Goal: Information Seeking & Learning: Check status

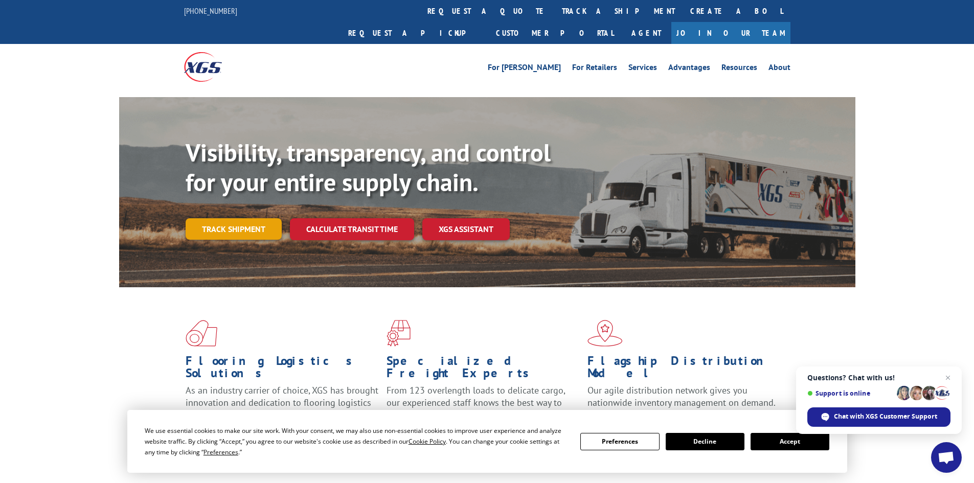
click at [278, 218] on link "Track shipment" at bounding box center [234, 228] width 96 height 21
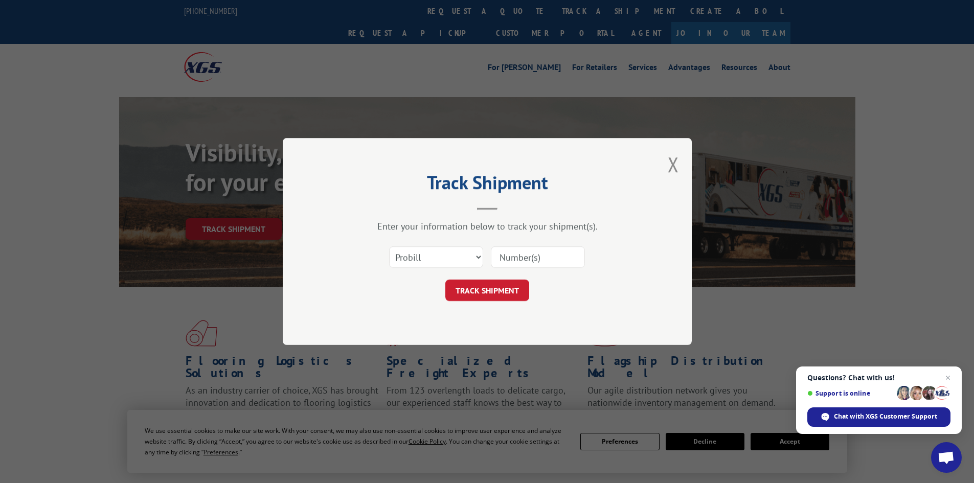
click at [542, 261] on input at bounding box center [538, 256] width 94 height 21
type input "2864782"
click at [444, 259] on select "Select category... Probill BOL PO" at bounding box center [436, 256] width 94 height 21
select select "bol"
click at [389, 246] on select "Select category... Probill BOL PO" at bounding box center [436, 256] width 94 height 21
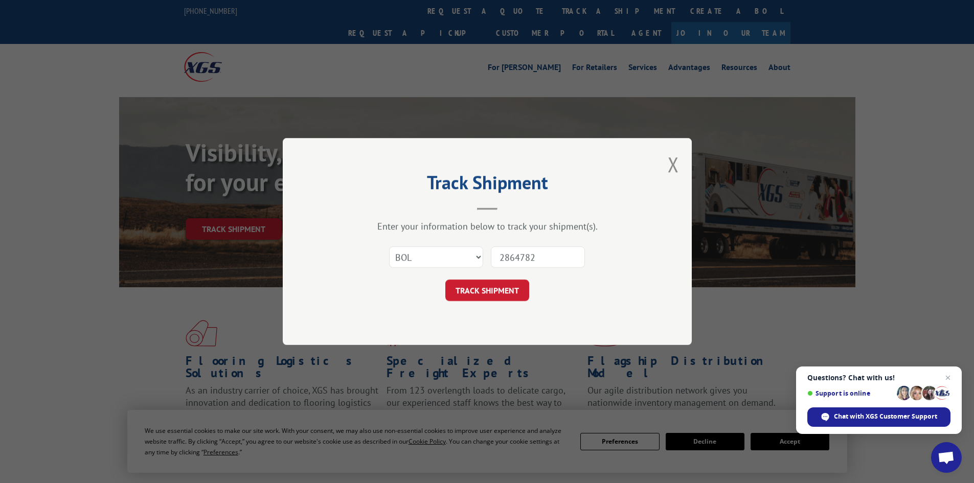
click at [475, 304] on div "Track Shipment Enter your information below to track your shipment(s). Select c…" at bounding box center [487, 241] width 409 height 207
click at [496, 294] on button "TRACK SHIPMENT" at bounding box center [487, 290] width 84 height 21
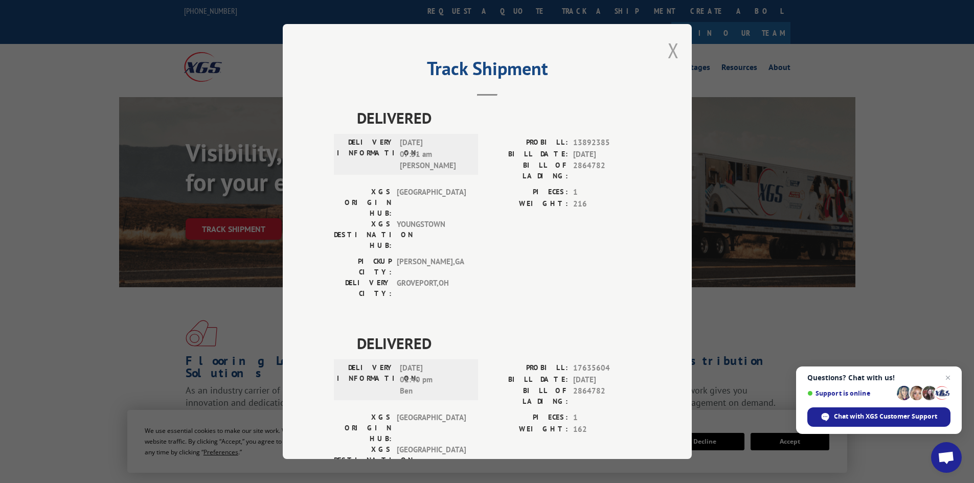
drag, startPoint x: 669, startPoint y: 52, endPoint x: 605, endPoint y: 163, distance: 128.0
click at [669, 53] on button "Close modal" at bounding box center [673, 50] width 11 height 27
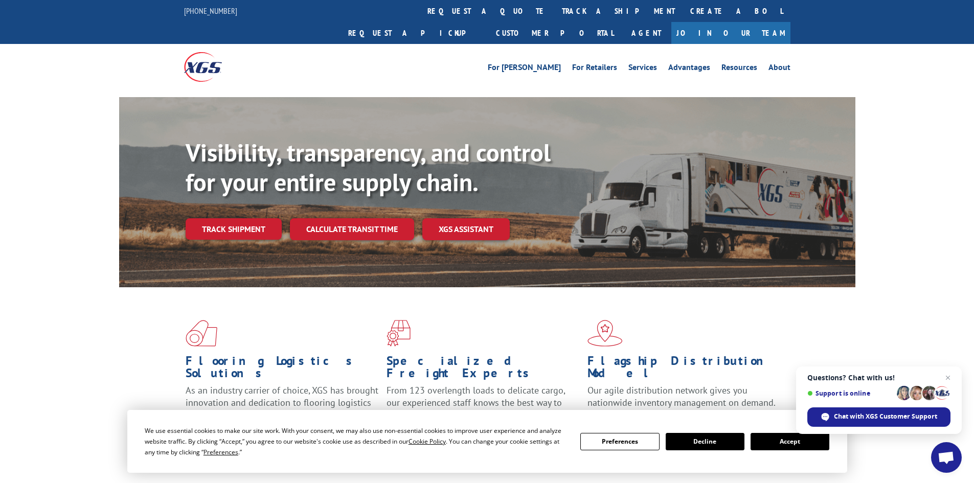
drag, startPoint x: 237, startPoint y: 205, endPoint x: 243, endPoint y: 205, distance: 6.1
click at [237, 218] on link "Track shipment" at bounding box center [234, 228] width 96 height 21
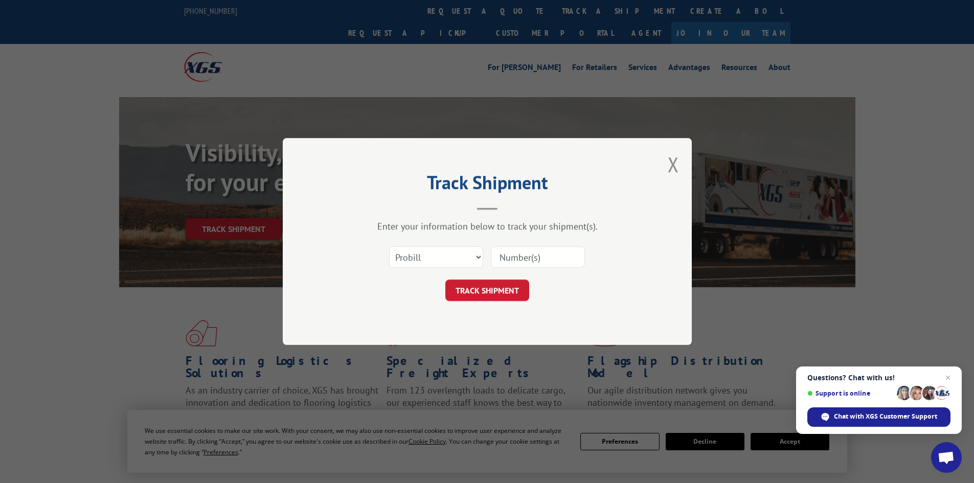
click at [513, 259] on input at bounding box center [538, 256] width 94 height 21
type input "2870242"
drag, startPoint x: 433, startPoint y: 253, endPoint x: 433, endPoint y: 266, distance: 13.3
click at [433, 253] on select "Select category... Probill BOL PO" at bounding box center [436, 256] width 94 height 21
select select "bol"
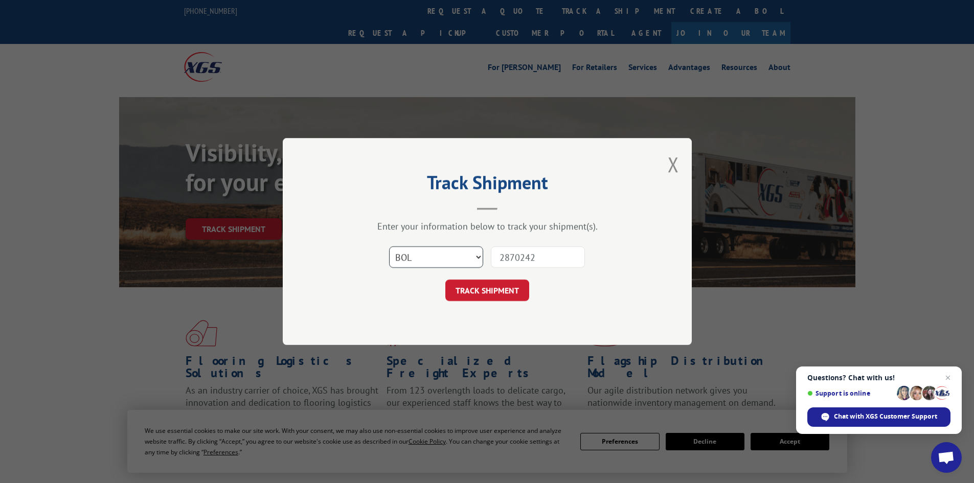
click at [389, 246] on select "Select category... Probill BOL PO" at bounding box center [436, 256] width 94 height 21
click at [484, 290] on button "TRACK SHIPMENT" at bounding box center [487, 290] width 84 height 21
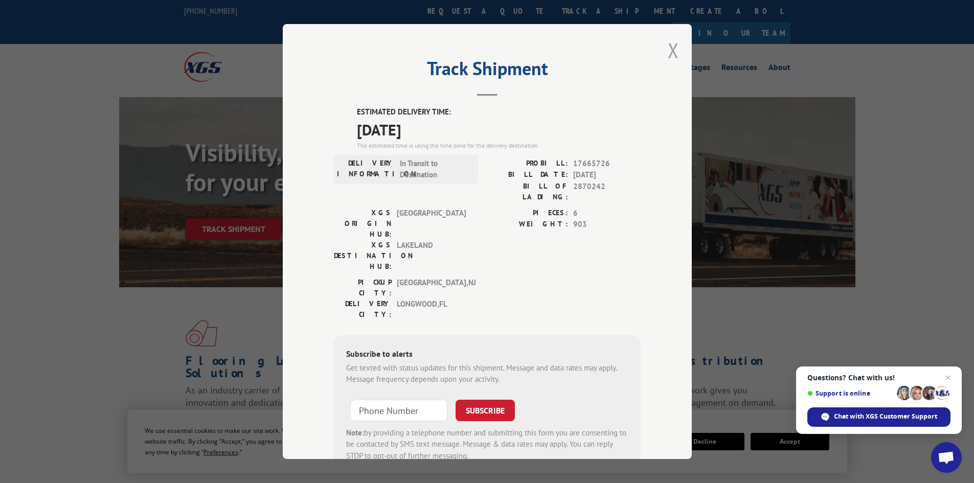
click at [671, 51] on button "Close modal" at bounding box center [673, 50] width 11 height 27
